Goal: Transaction & Acquisition: Book appointment/travel/reservation

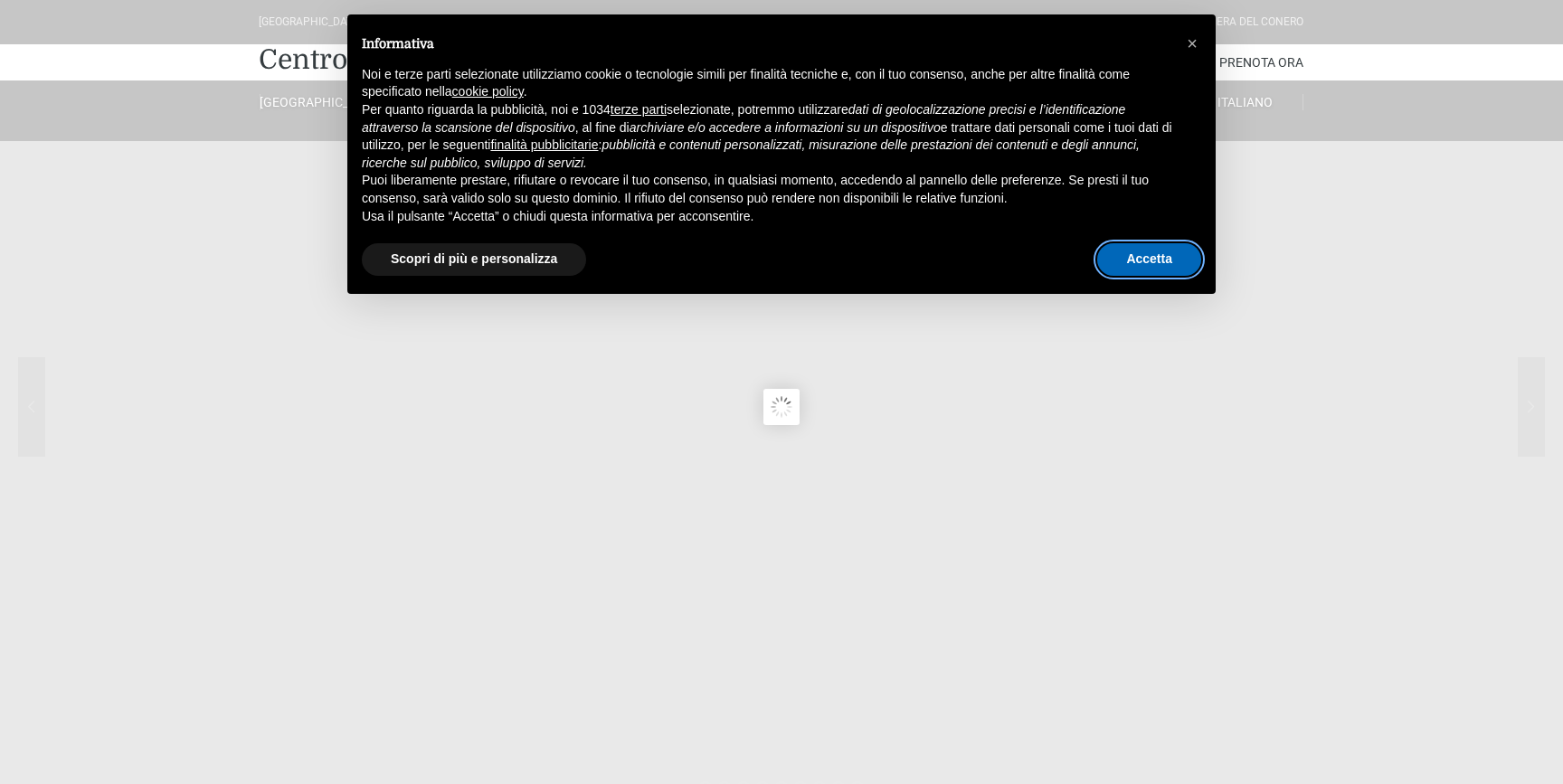
click at [1130, 266] on button "Accetta" at bounding box center [1148, 259] width 104 height 32
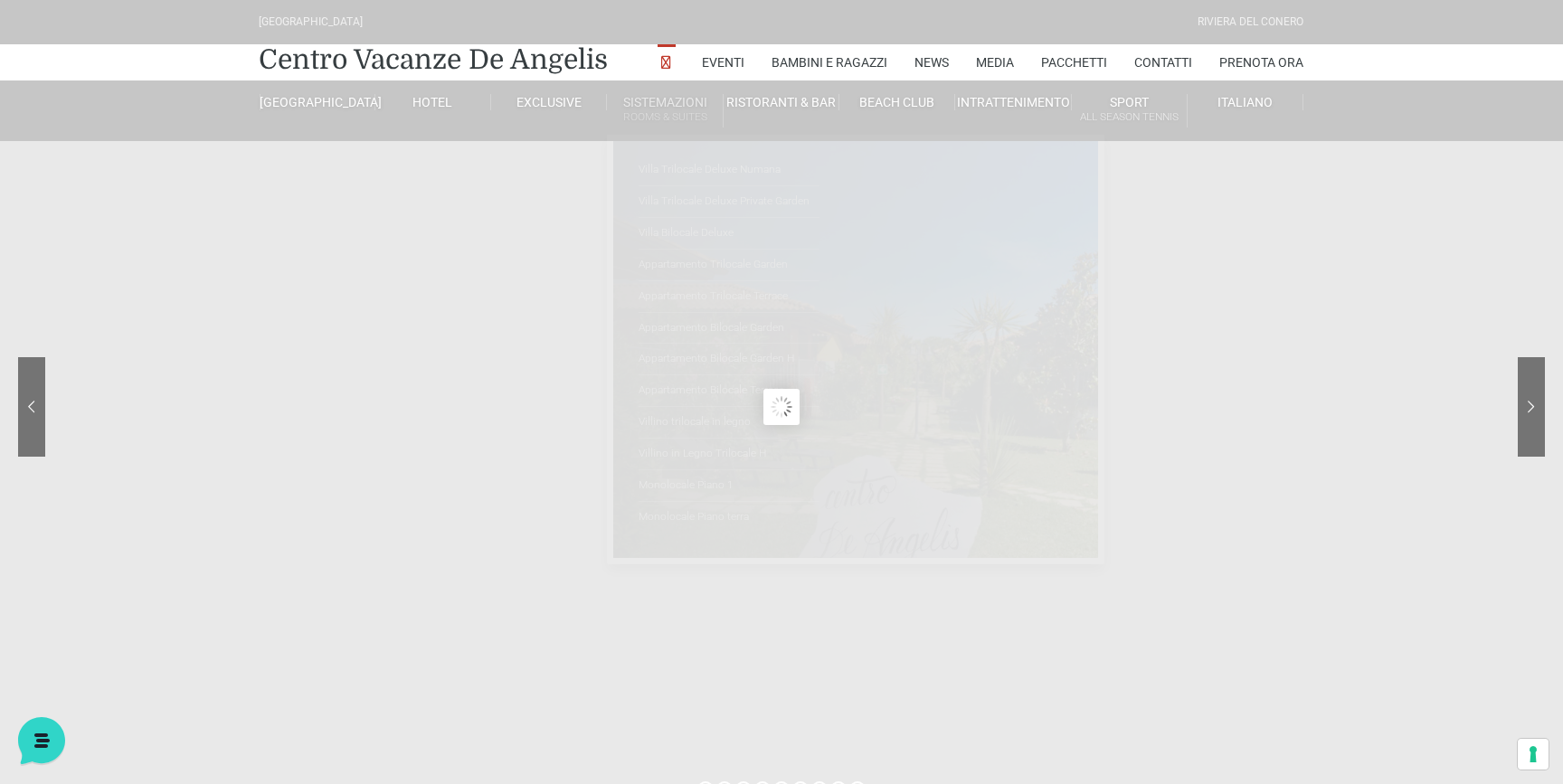
click at [661, 109] on small "Rooms & Suites" at bounding box center [664, 118] width 115 height 18
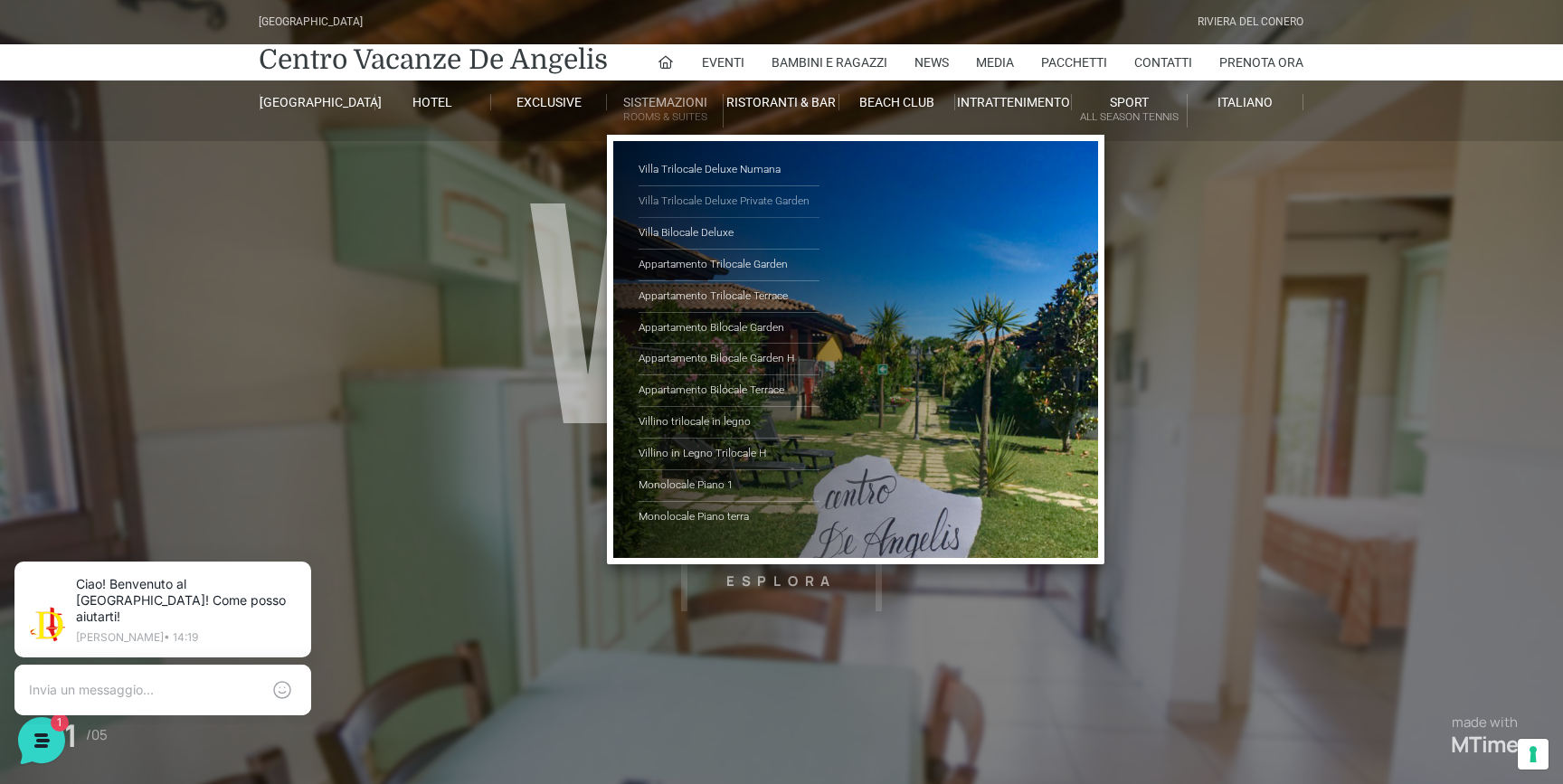
click at [667, 196] on link "Villa Trilocale Deluxe Private Garden" at bounding box center [729, 201] width 181 height 32
